Goal: Task Accomplishment & Management: Use online tool/utility

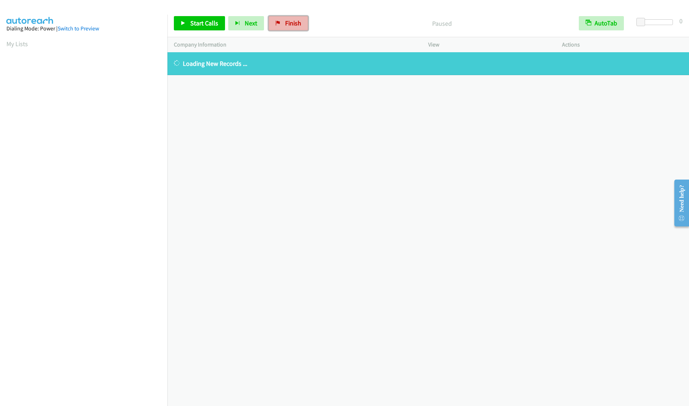
click at [295, 23] on span "Finish" at bounding box center [293, 23] width 16 height 8
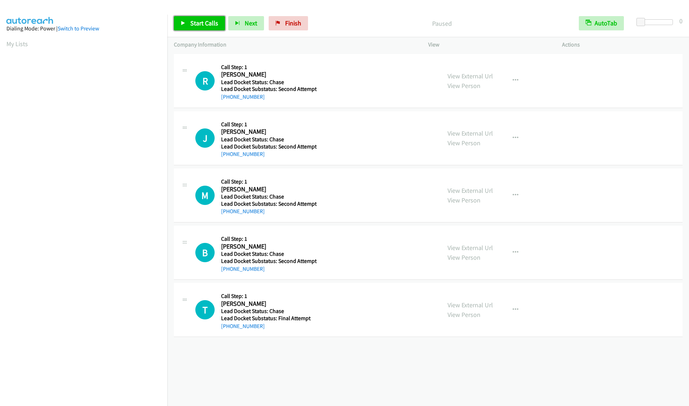
click at [204, 27] on link "Start Calls" at bounding box center [199, 23] width 51 height 14
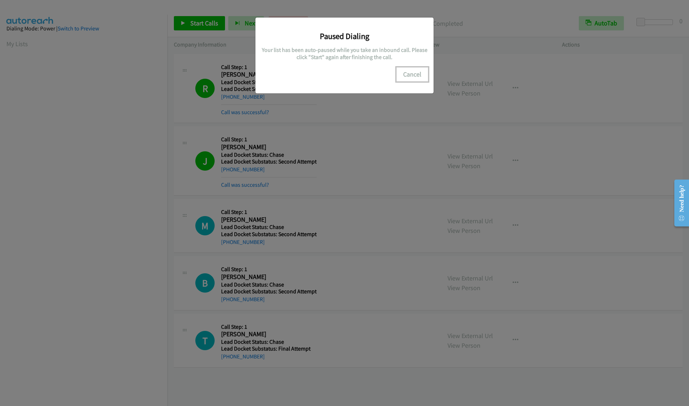
click at [411, 74] on button "Cancel" at bounding box center [413, 74] width 32 height 14
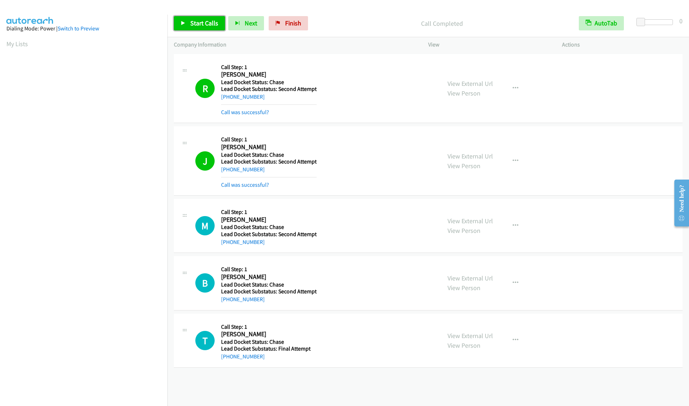
click at [196, 28] on link "Start Calls" at bounding box center [199, 23] width 51 height 14
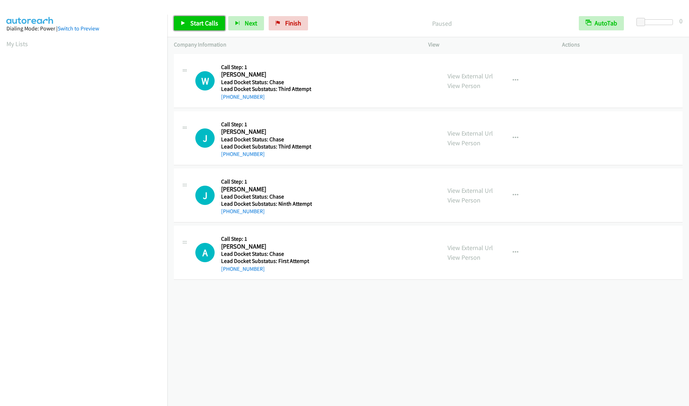
click at [189, 20] on link "Start Calls" at bounding box center [199, 23] width 51 height 14
click at [199, 23] on span "Pause" at bounding box center [198, 23] width 16 height 8
click at [196, 25] on span "Start Calls" at bounding box center [204, 23] width 28 height 8
click at [199, 25] on span "Start Calls" at bounding box center [204, 23] width 28 height 8
click at [193, 20] on span "Pause" at bounding box center [198, 23] width 16 height 8
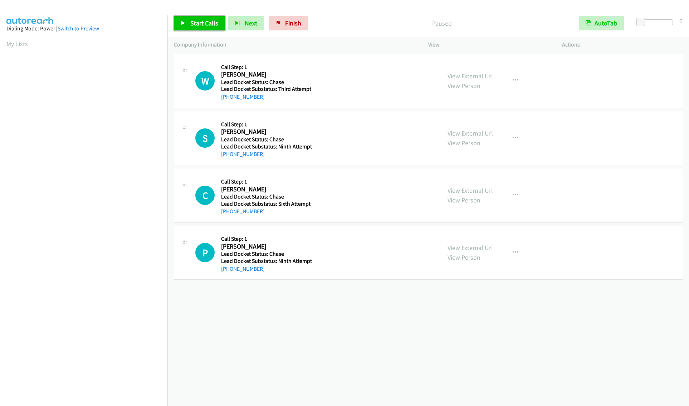
click at [206, 26] on span "Start Calls" at bounding box center [204, 23] width 28 height 8
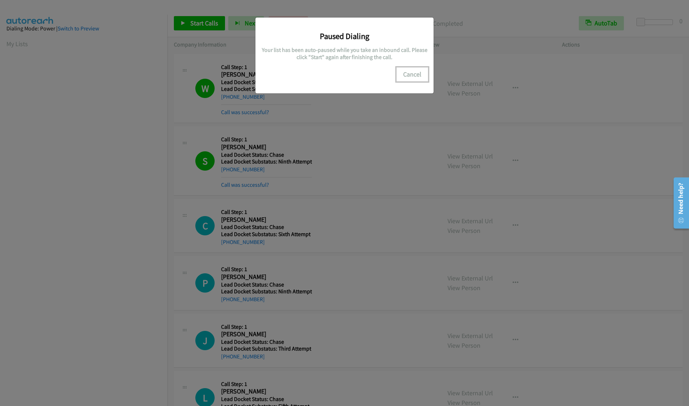
click at [414, 72] on button "Cancel" at bounding box center [413, 74] width 32 height 14
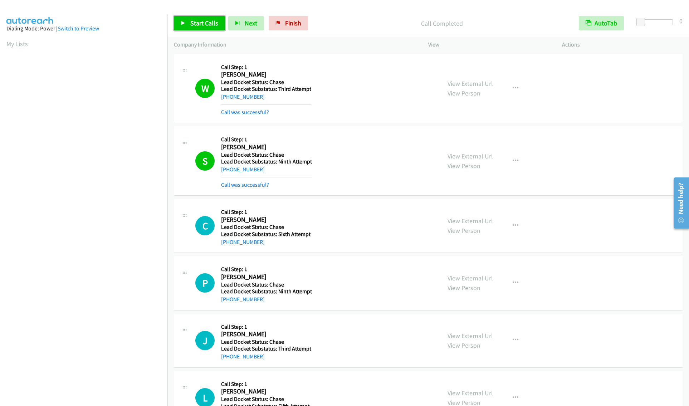
click at [195, 22] on span "Start Calls" at bounding box center [204, 23] width 28 height 8
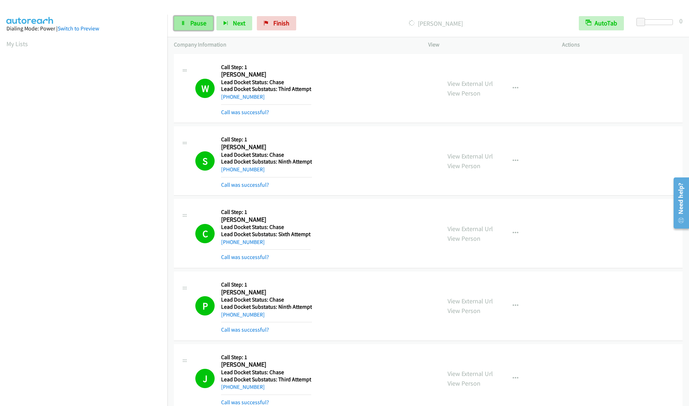
drag, startPoint x: 193, startPoint y: 21, endPoint x: 185, endPoint y: 27, distance: 10.5
click at [193, 21] on span "Pause" at bounding box center [198, 23] width 16 height 8
click at [185, 21] on icon at bounding box center [183, 23] width 5 height 5
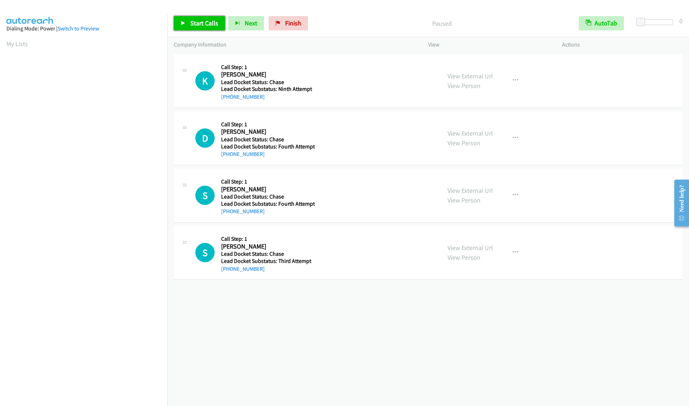
click at [200, 18] on link "Start Calls" at bounding box center [199, 23] width 51 height 14
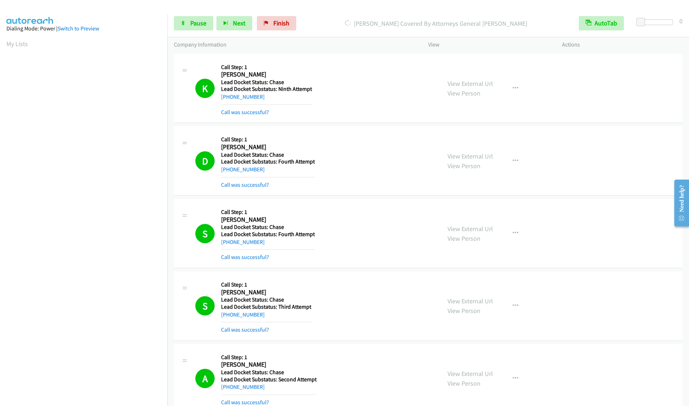
click at [2, 41] on aside "Dialing Mode: Power | Switch to Preview My Lists" at bounding box center [83, 213] width 167 height 396
click at [91, 31] on link "Switch to Preview" at bounding box center [79, 28] width 42 height 7
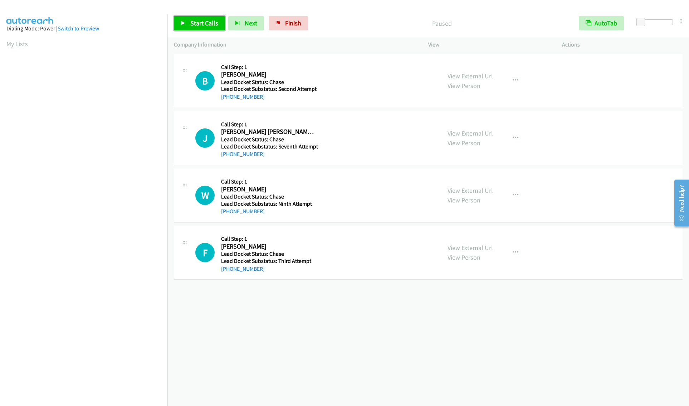
click at [195, 21] on span "Start Calls" at bounding box center [204, 23] width 28 height 8
click at [198, 22] on span "Start Calls" at bounding box center [204, 23] width 28 height 8
click at [186, 21] on link "Start Calls" at bounding box center [199, 23] width 51 height 14
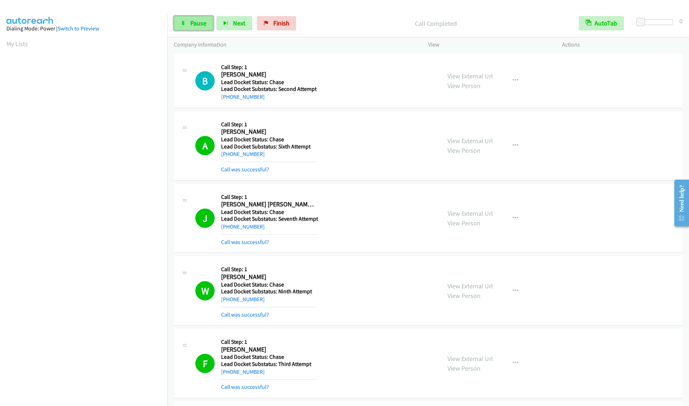
click at [195, 24] on span "Pause" at bounding box center [198, 23] width 16 height 8
click at [193, 22] on span "Start Calls" at bounding box center [204, 23] width 28 height 8
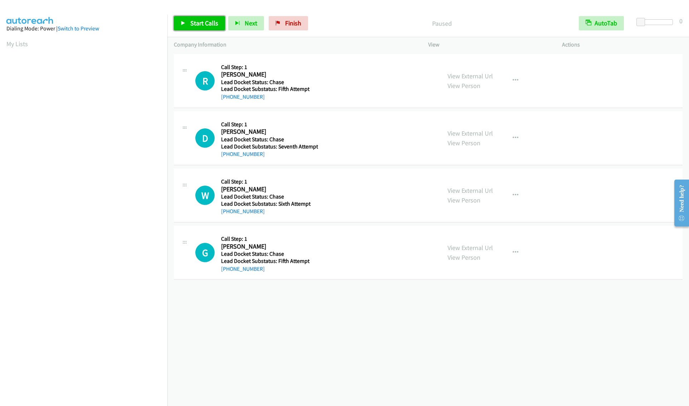
click at [181, 25] on icon at bounding box center [183, 23] width 5 height 5
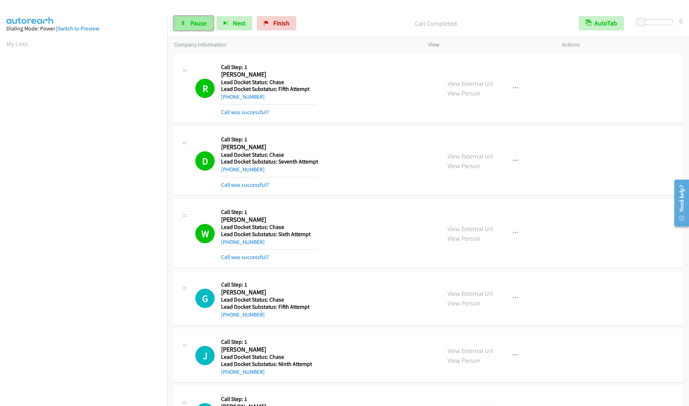
click at [193, 23] on span "Pause" at bounding box center [198, 23] width 16 height 8
click at [185, 23] on icon at bounding box center [183, 23] width 5 height 5
click at [189, 24] on link "Pause" at bounding box center [193, 23] width 39 height 14
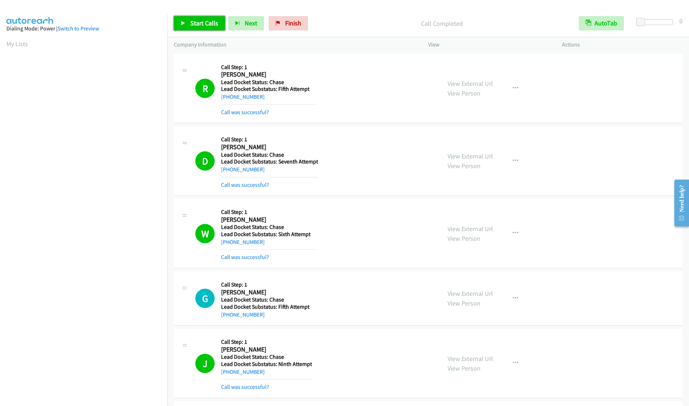
click at [203, 22] on span "Start Calls" at bounding box center [204, 23] width 28 height 8
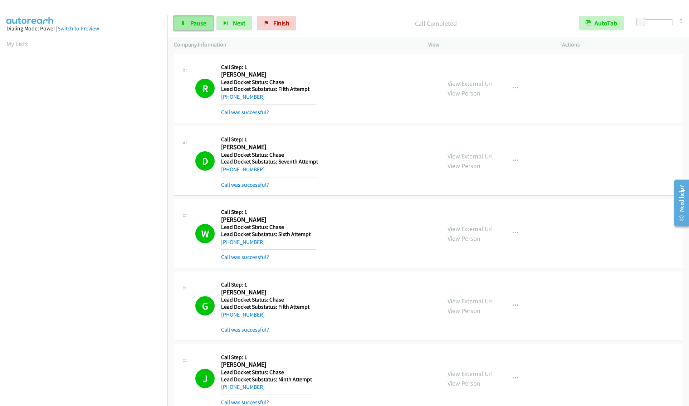
click at [180, 23] on link "Pause" at bounding box center [193, 23] width 39 height 14
click at [200, 25] on span "Start Calls" at bounding box center [204, 23] width 28 height 8
click at [202, 26] on span "Pause" at bounding box center [198, 23] width 16 height 8
click at [202, 26] on span "Start Calls" at bounding box center [204, 23] width 28 height 8
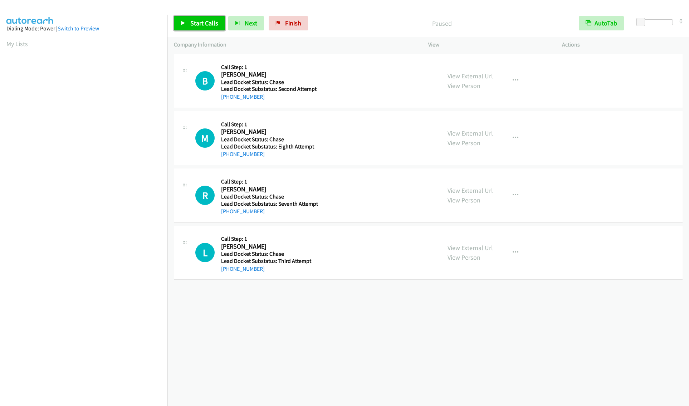
click at [185, 20] on link "Start Calls" at bounding box center [199, 23] width 51 height 14
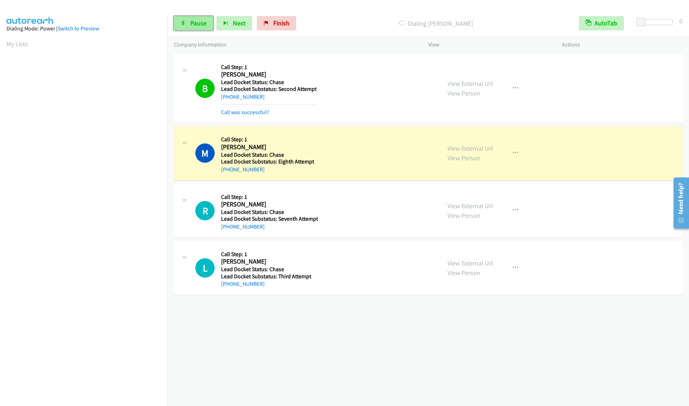
click at [190, 24] on span "Pause" at bounding box center [198, 23] width 16 height 8
